Goal: Information Seeking & Learning: Find specific fact

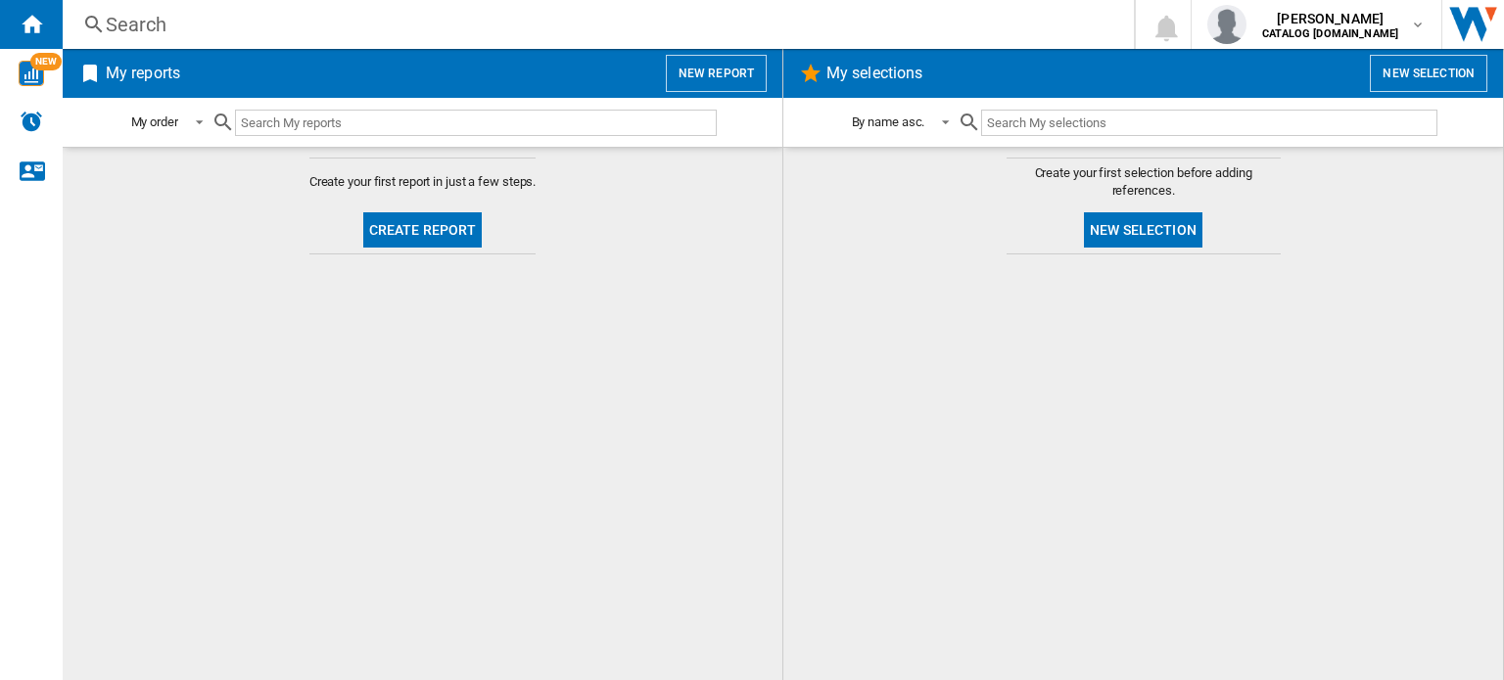
click at [135, 39] on div "Search Search 0 daniela bloor CATALOG ELECTROLUX.UK CATALOG ELECTROLUX.UK My se…" at bounding box center [783, 24] width 1441 height 49
click at [138, 26] on div "Search" at bounding box center [594, 24] width 977 height 27
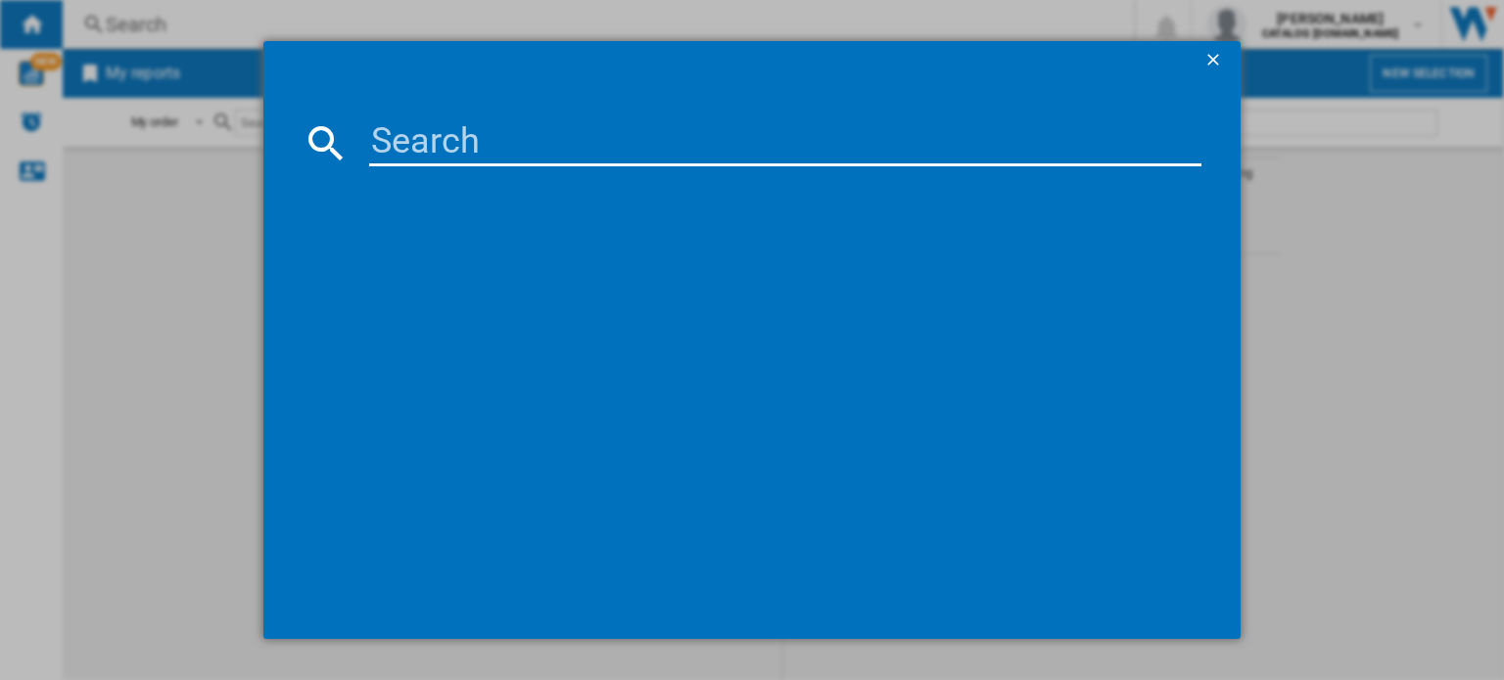
click at [395, 155] on input at bounding box center [785, 142] width 832 height 47
paste input "DCB331010M"
type input "DCB331010M"
